Goal: Transaction & Acquisition: Purchase product/service

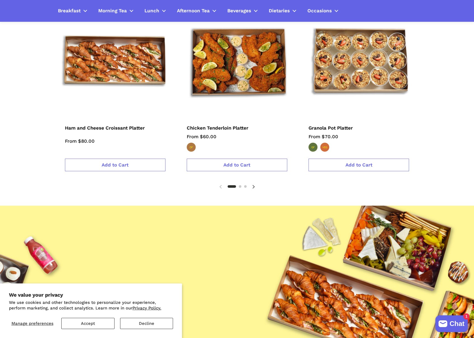
scroll to position [797, 0]
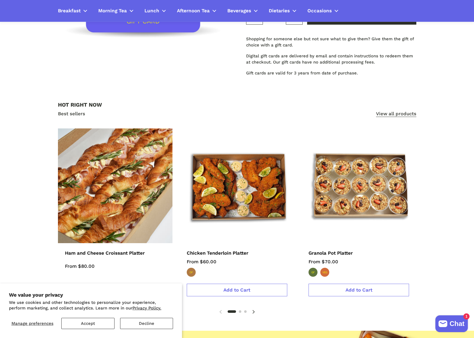
click at [142, 152] on img at bounding box center [115, 186] width 126 height 126
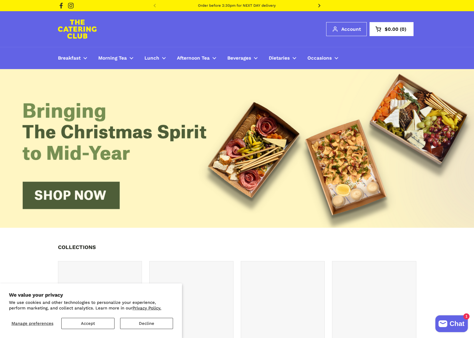
scroll to position [797, 0]
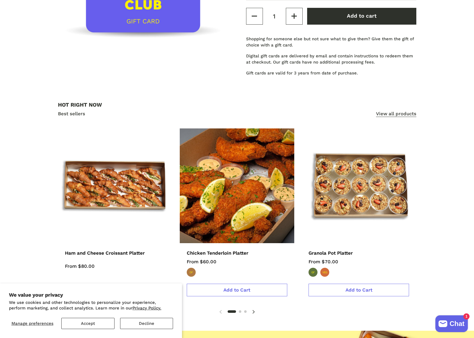
click at [230, 180] on img at bounding box center [237, 186] width 126 height 126
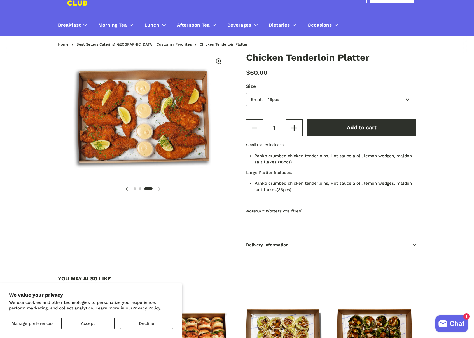
scroll to position [37, 0]
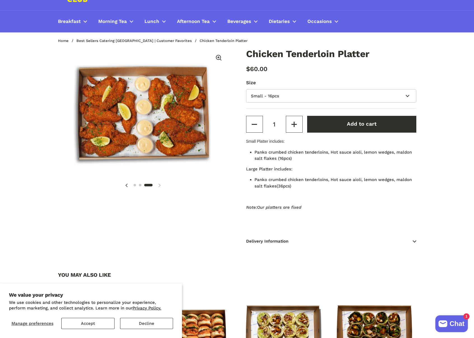
click at [299, 239] on span "Delivery Information" at bounding box center [331, 241] width 170 height 17
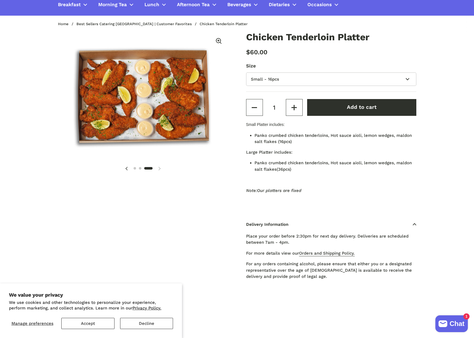
scroll to position [57, 0]
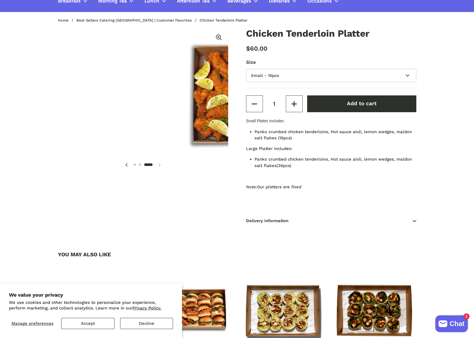
scroll to position [0, 350]
